Goal: Download file/media

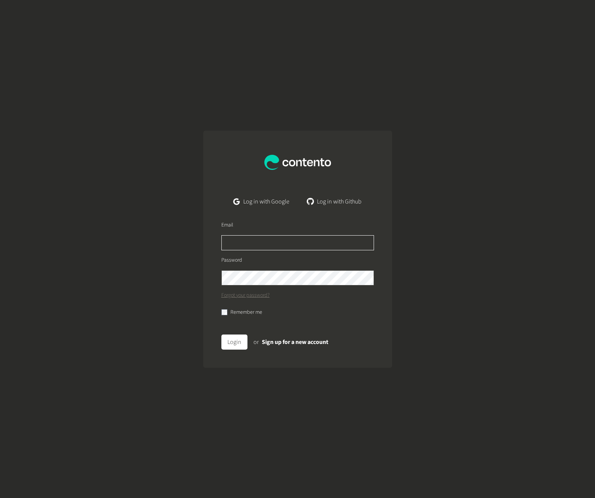
click at [261, 243] on input "text" at bounding box center [297, 242] width 153 height 15
type input "**********"
click at [221, 335] on button "Login" at bounding box center [234, 342] width 26 height 15
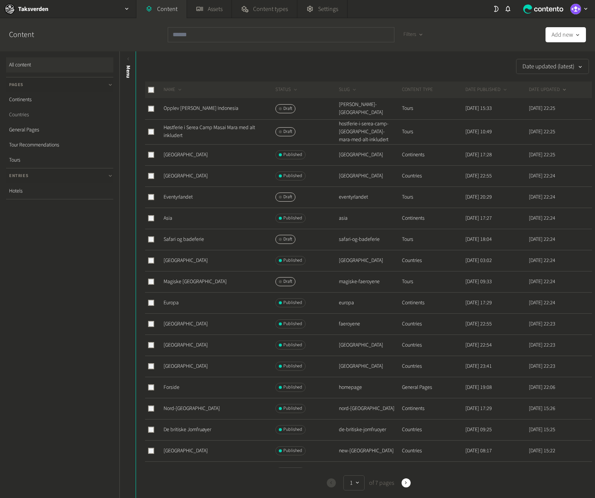
click at [28, 111] on link "Countries" at bounding box center [59, 114] width 107 height 15
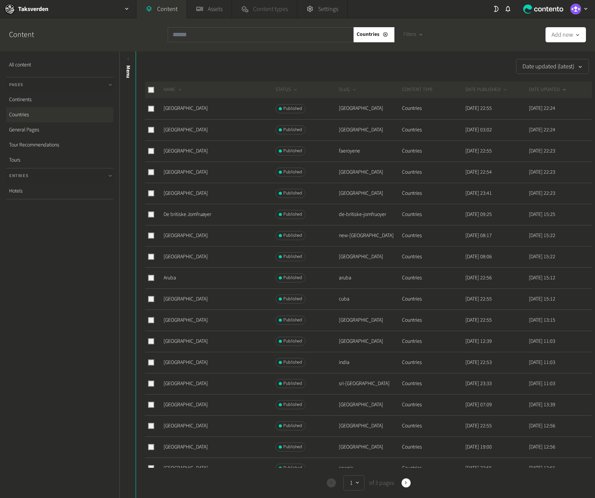
click at [251, 9] on link "Content types" at bounding box center [264, 9] width 65 height 18
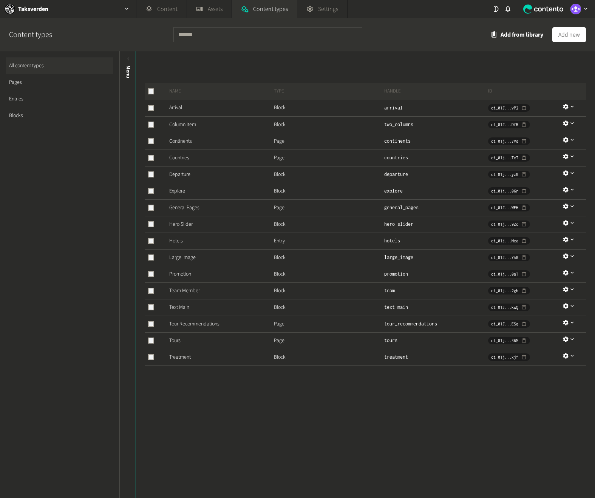
click at [32, 84] on link "Pages" at bounding box center [59, 82] width 107 height 17
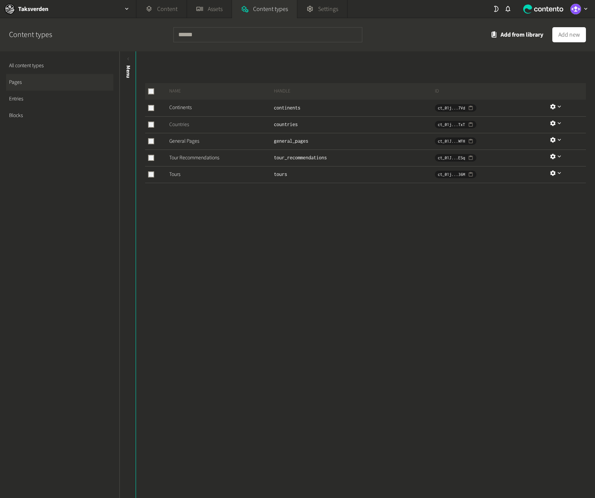
click at [176, 124] on link "Countries" at bounding box center [179, 125] width 20 height 8
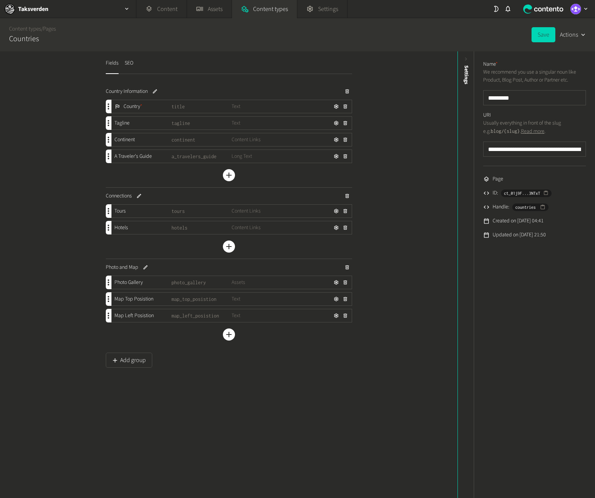
click at [582, 38] on icon "button" at bounding box center [582, 34] width 7 height 7
click at [414, 41] on div "Content types / Pages Countries Save Actions" at bounding box center [297, 34] width 595 height 33
click at [466, 65] on div "Settings" at bounding box center [466, 124] width 17 height 136
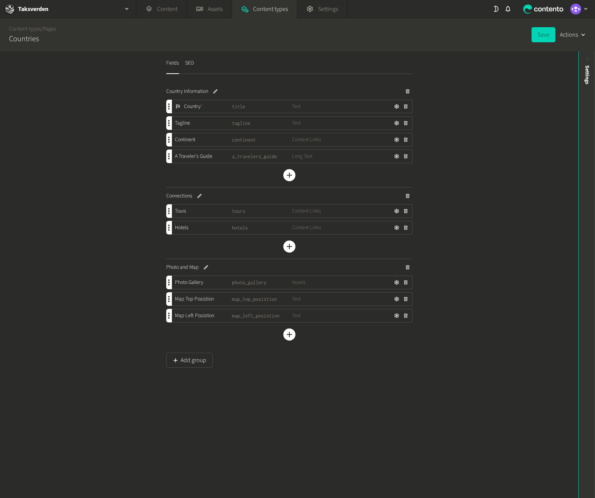
click at [583, 64] on div "Settings" at bounding box center [587, 124] width 17 height 136
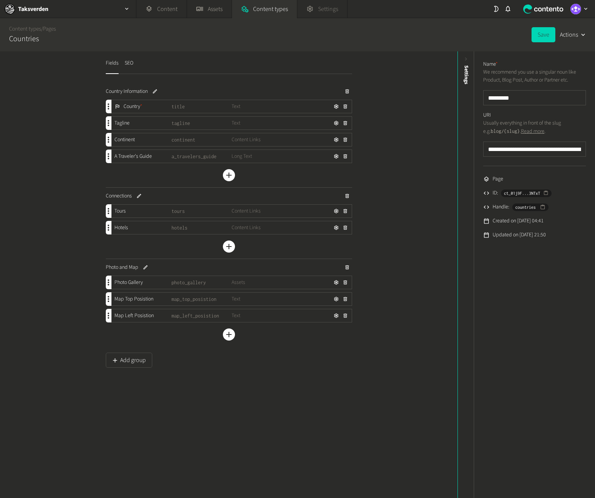
click at [335, 6] on span "Settings" at bounding box center [328, 9] width 20 height 9
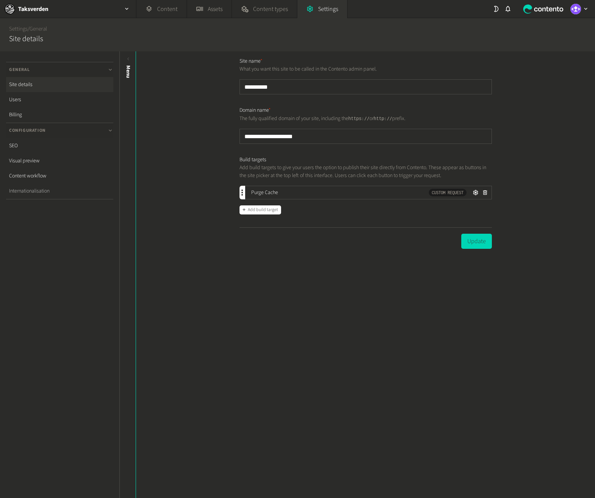
click at [60, 187] on link "Internationalisation" at bounding box center [59, 191] width 107 height 15
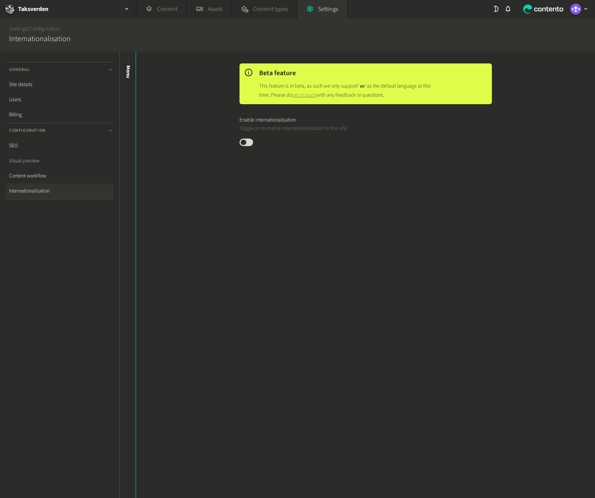
click at [53, 165] on link "Visual preview" at bounding box center [59, 160] width 107 height 15
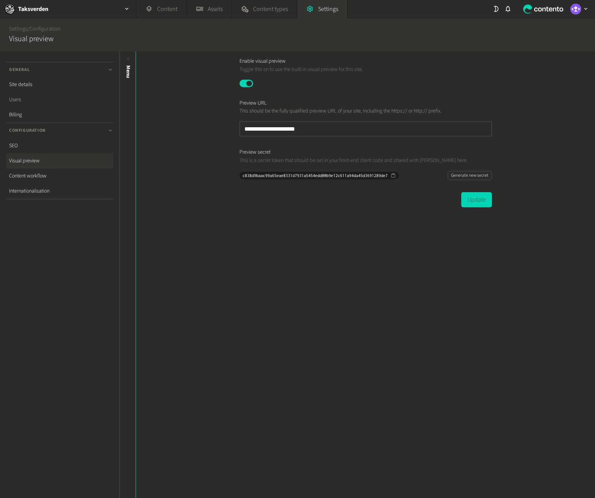
click at [19, 104] on link "Users" at bounding box center [59, 99] width 107 height 15
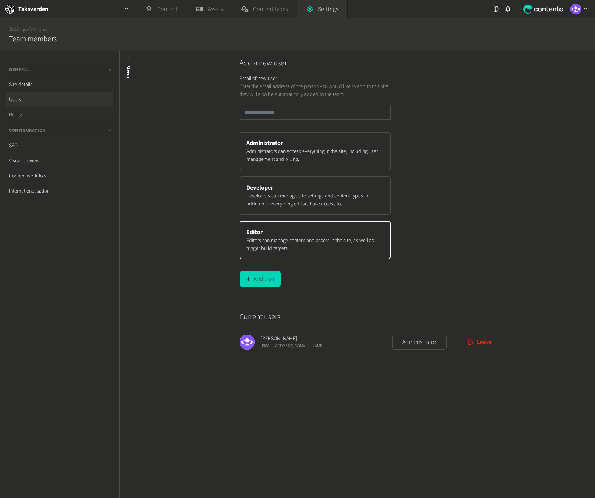
click at [19, 116] on link "Billing" at bounding box center [59, 114] width 107 height 15
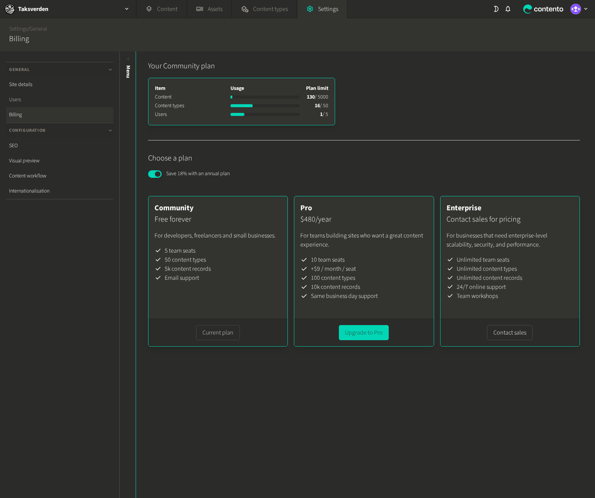
click at [24, 99] on link "Users" at bounding box center [59, 99] width 107 height 15
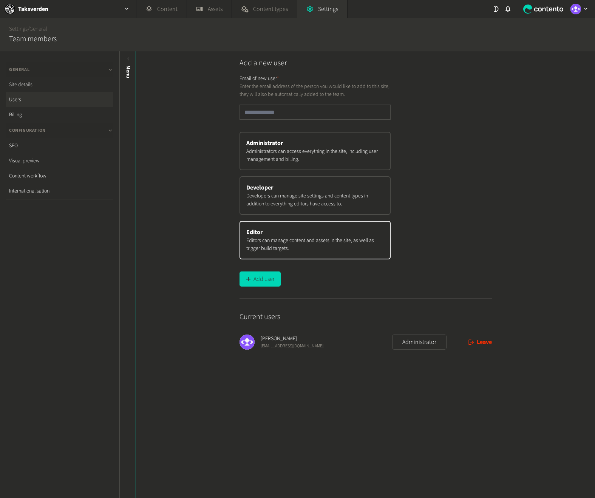
click at [28, 79] on link "Site details" at bounding box center [59, 84] width 107 height 15
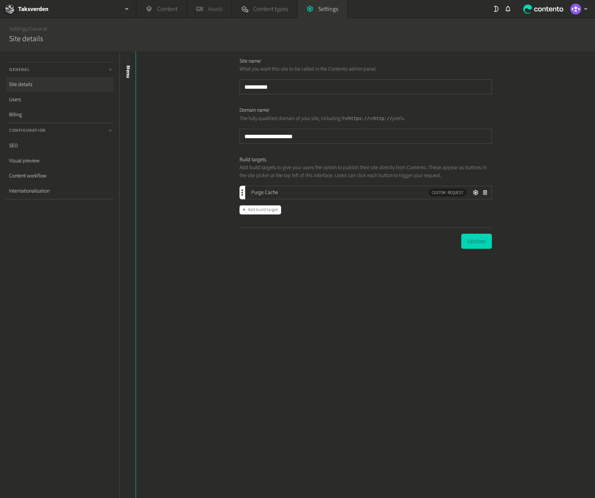
click at [218, 11] on link "Assets" at bounding box center [209, 9] width 45 height 18
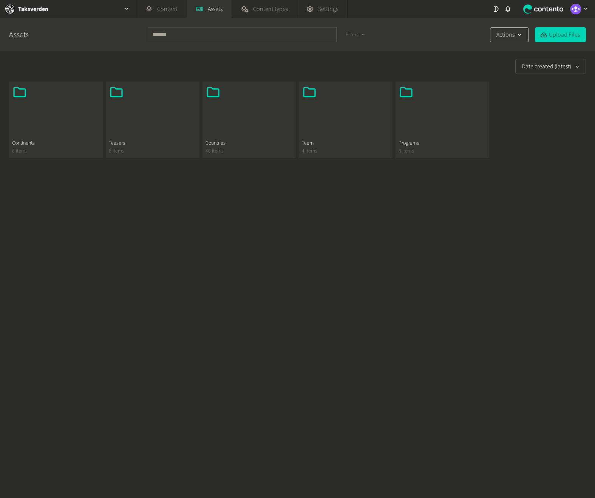
click at [501, 33] on button "Actions" at bounding box center [509, 34] width 39 height 15
drag, startPoint x: 430, startPoint y: 34, endPoint x: 328, endPoint y: 70, distance: 108.2
click at [430, 34] on div "Assets Filters Actions Upload Files" at bounding box center [297, 34] width 595 height 33
click at [259, 93] on div at bounding box center [249, 112] width 88 height 55
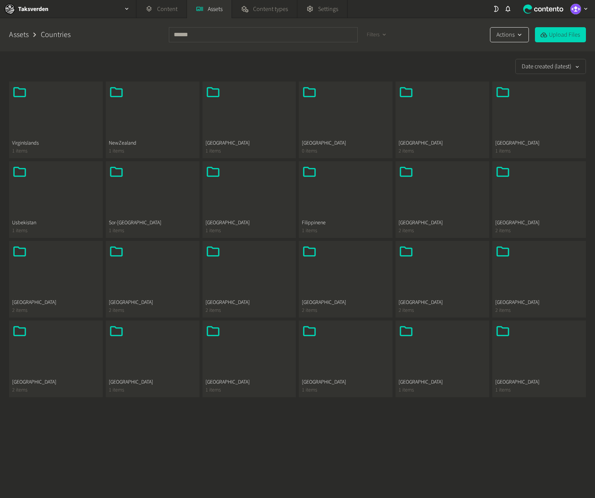
click at [504, 36] on button "Actions" at bounding box center [509, 34] width 39 height 15
click at [472, 53] on div "Date created (latest)" at bounding box center [297, 66] width 577 height 30
click at [224, 36] on input "text" at bounding box center [263, 34] width 189 height 15
type input "***"
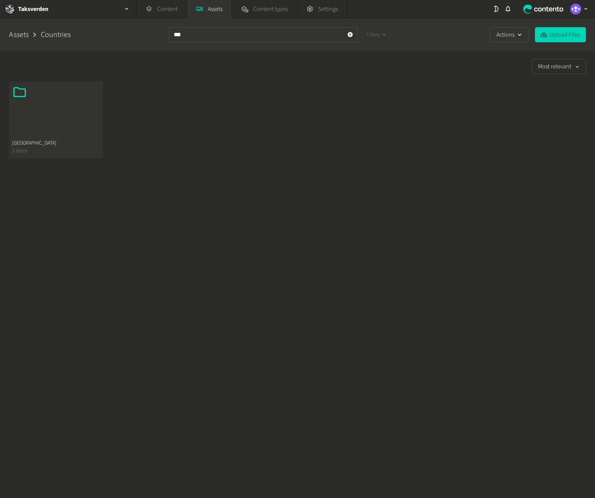
click at [86, 106] on div at bounding box center [56, 112] width 88 height 55
click at [386, 34] on icon at bounding box center [389, 34] width 6 height 7
click at [57, 126] on div at bounding box center [56, 112] width 88 height 55
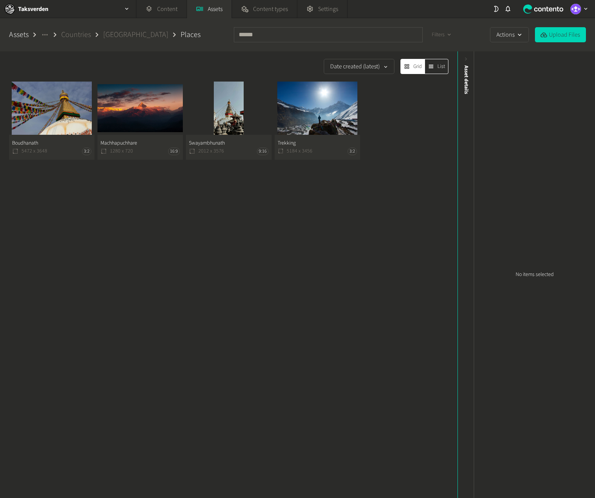
click at [67, 154] on button "Boudhanath 5472 x 3648 3:2" at bounding box center [51, 121] width 85 height 78
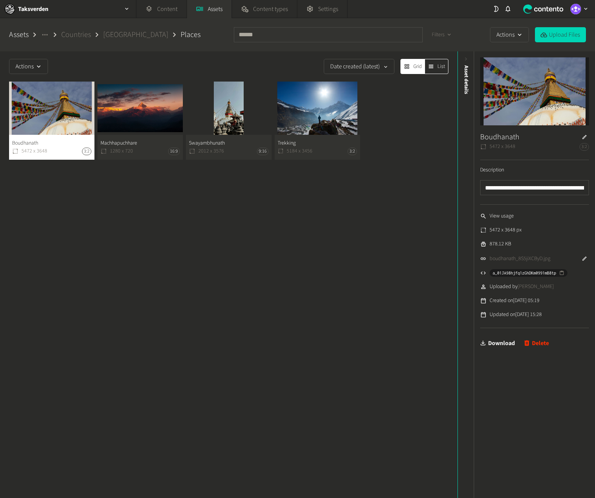
click at [498, 343] on link "Download" at bounding box center [497, 343] width 35 height 15
click at [156, 157] on button "Machhapuchhare 1280 x 720 16:9" at bounding box center [139, 121] width 85 height 78
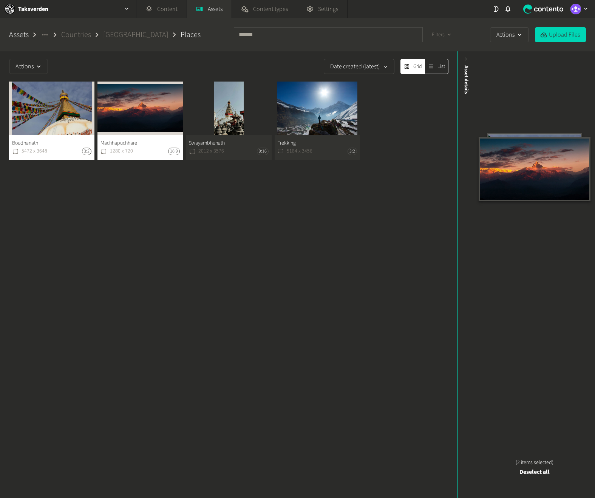
click at [240, 157] on button "Swayambhunath 2012 x 3576 9:16" at bounding box center [228, 121] width 85 height 78
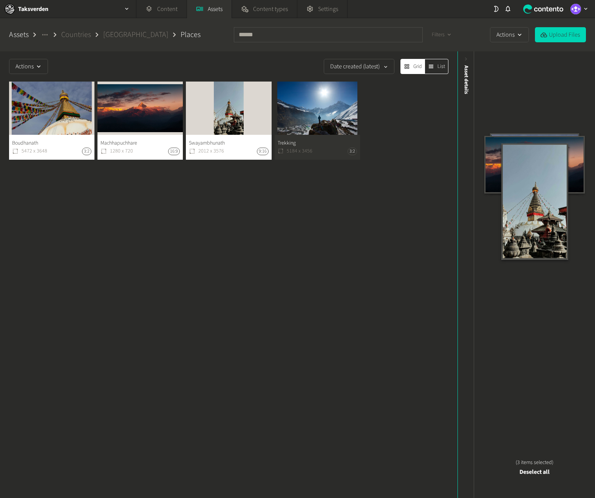
click at [332, 159] on button "Trekking 5184 x 3456 3:2" at bounding box center [317, 121] width 85 height 78
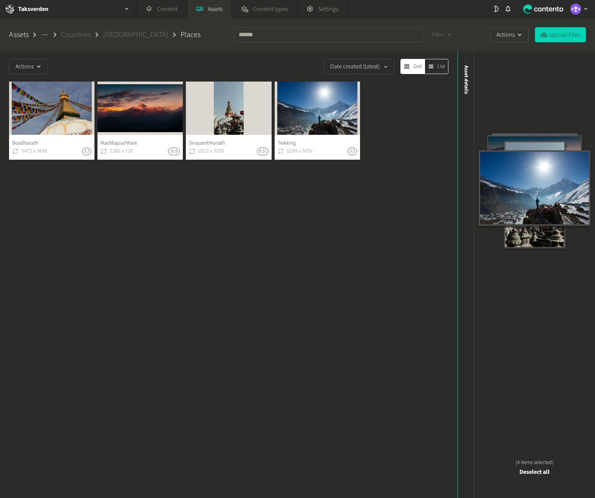
click at [164, 153] on button "Machhapuchhare 1280 x 720 16:9" at bounding box center [139, 121] width 85 height 78
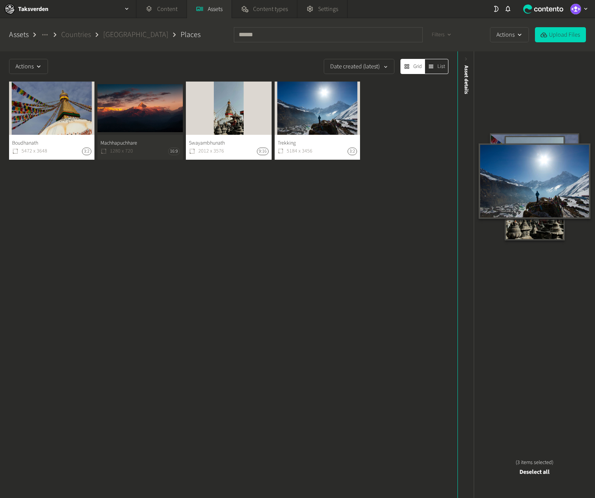
click at [213, 150] on button "Swayambhunath 2012 x 3576 9:16" at bounding box center [228, 121] width 85 height 78
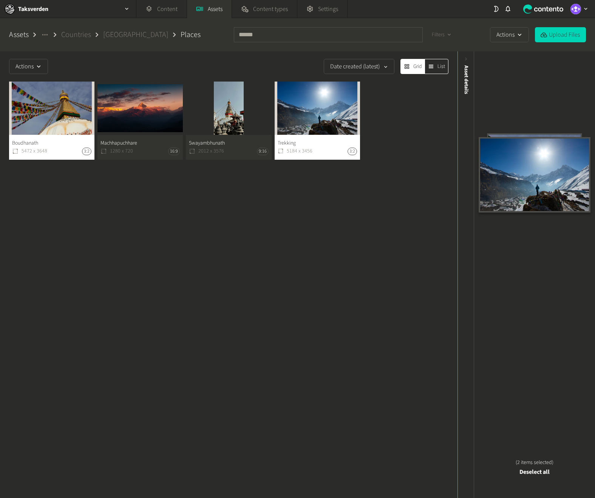
click at [299, 147] on button "Trekking 5184 x 3456 3:2" at bounding box center [317, 121] width 85 height 78
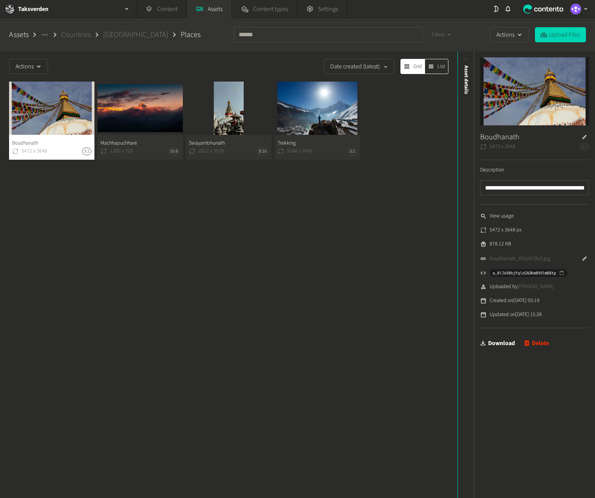
click at [195, 193] on div "Actions Date created (latest) Grid List Boudhanath 5472 x 3648 3:2 Machhapuchha…" at bounding box center [228, 274] width 457 height 447
click at [499, 191] on input "**********" at bounding box center [534, 187] width 109 height 15
click at [73, 122] on button "Boudhanath 5472 x 3648 3:2" at bounding box center [51, 121] width 85 height 78
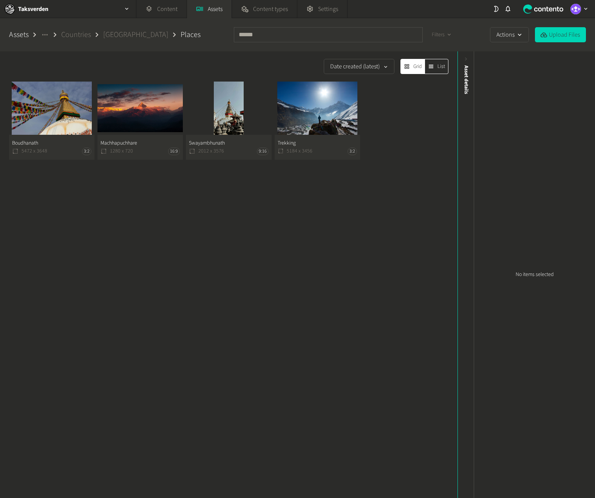
click at [145, 134] on button "Machhapuchhare 1280 x 720 16:9" at bounding box center [139, 121] width 85 height 78
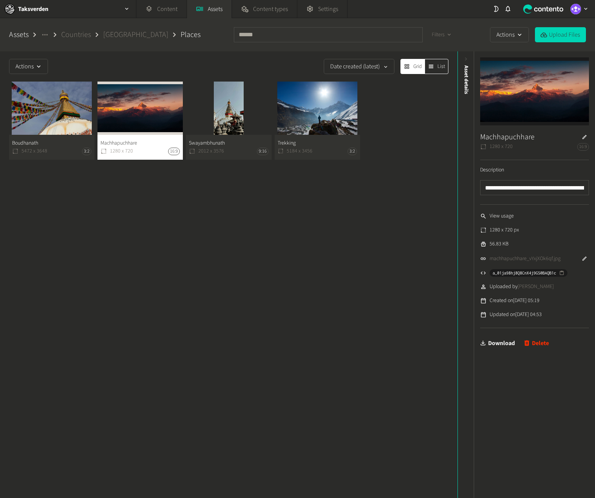
click at [503, 344] on link "Download" at bounding box center [497, 343] width 35 height 15
click at [156, 124] on button "Machhapuchhare 1280 x 720 16:9" at bounding box center [139, 121] width 85 height 78
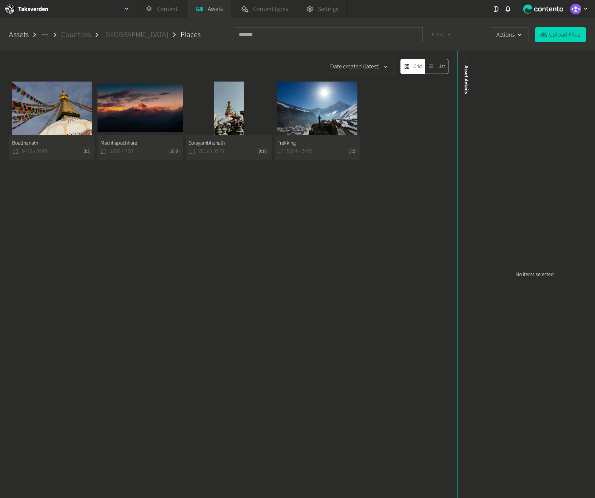
click at [324, 126] on button "Trekking 5184 x 3456 3:2" at bounding box center [317, 121] width 85 height 78
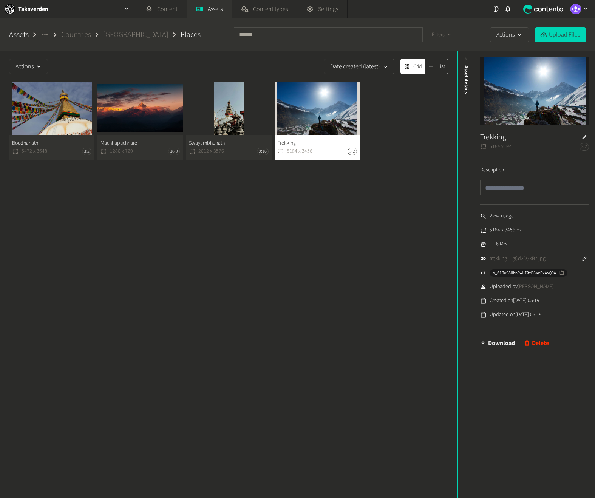
click at [496, 340] on link "Download" at bounding box center [497, 343] width 35 height 15
click at [505, 188] on input "text" at bounding box center [534, 187] width 109 height 15
click at [122, 134] on button "Machhapuchhare 1280 x 720 16:9" at bounding box center [139, 121] width 85 height 78
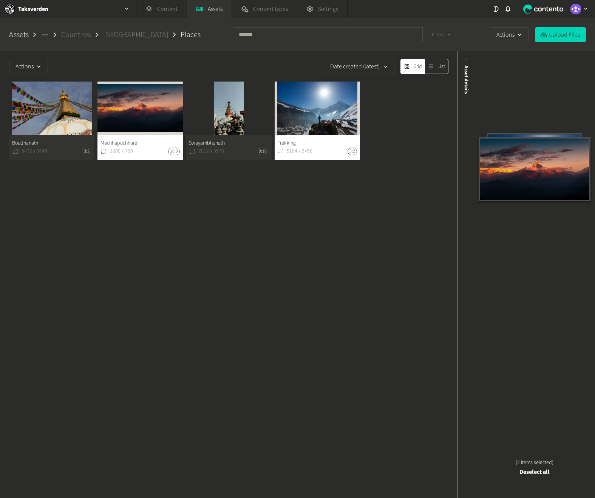
click at [128, 127] on button "Machhapuchhare 1280 x 720 16:9" at bounding box center [139, 121] width 85 height 78
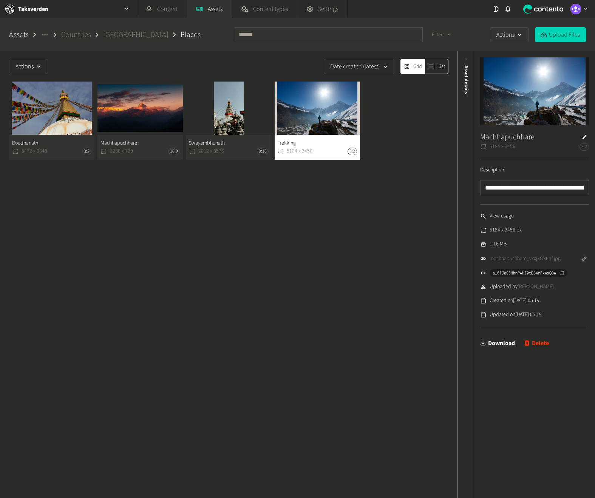
drag, startPoint x: 304, startPoint y: 124, endPoint x: 277, endPoint y: 124, distance: 26.8
click at [303, 124] on button "Trekking 5184 x 3456 3:2" at bounding box center [317, 121] width 85 height 78
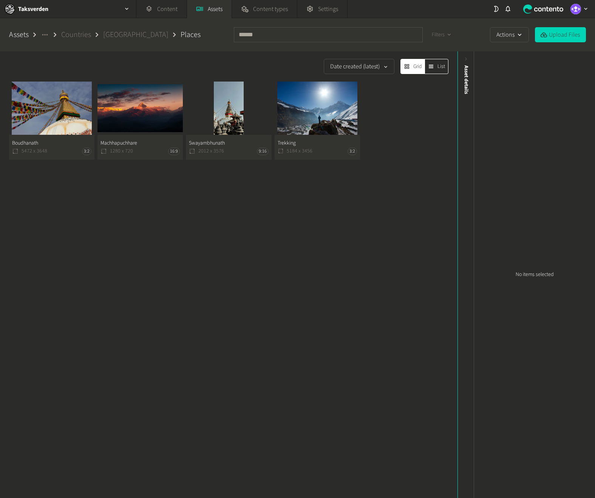
click at [104, 120] on button "Machhapuchhare 1280 x 720 16:9" at bounding box center [139, 121] width 85 height 78
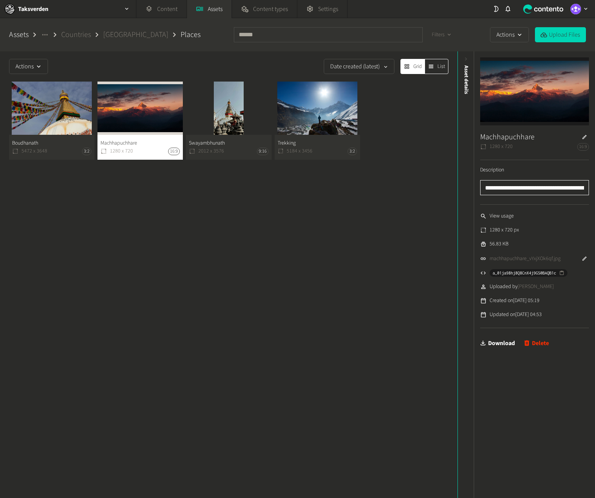
click at [493, 188] on input "**********" at bounding box center [534, 187] width 109 height 15
click at [41, 11] on h2 "Taksverden" at bounding box center [33, 9] width 30 height 9
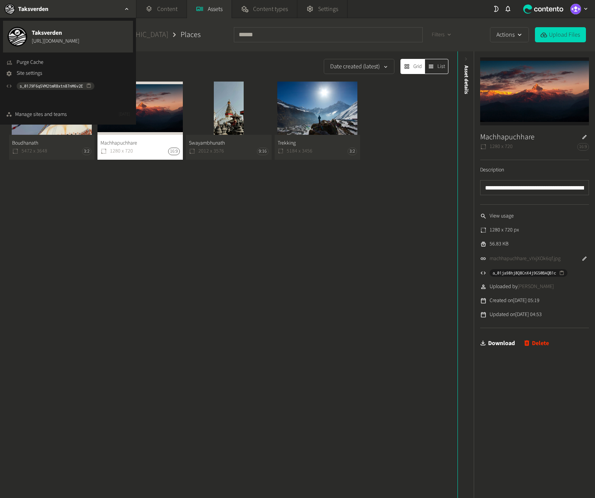
drag, startPoint x: 328, startPoint y: 184, endPoint x: 313, endPoint y: 172, distance: 19.6
click at [328, 184] on div "Actions Date created (latest) Grid List Boudhanath 5472 x 3648 3:2 Machhapuchha…" at bounding box center [228, 274] width 457 height 447
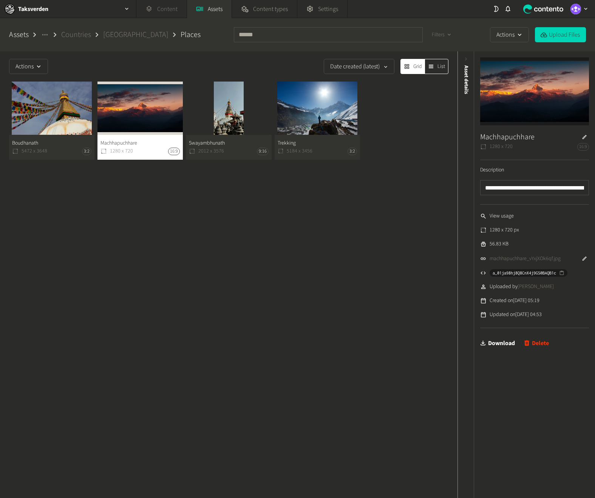
click at [170, 14] on link "Content" at bounding box center [161, 9] width 50 height 18
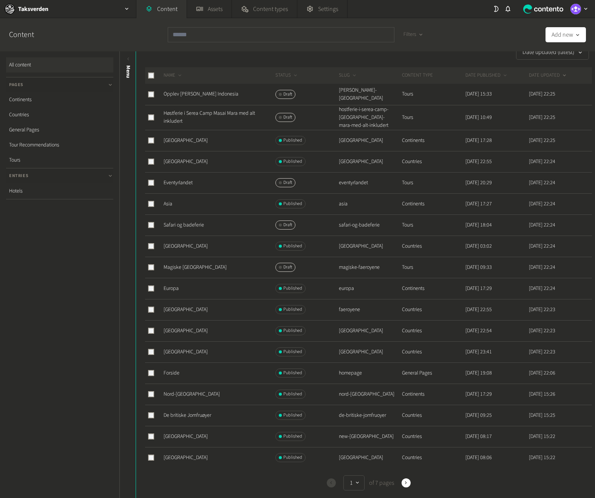
scroll to position [13, 0]
